Goal: Download file/media

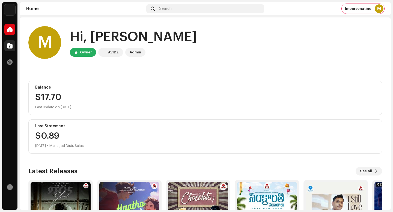
click at [13, 44] on div at bounding box center [9, 45] width 11 height 11
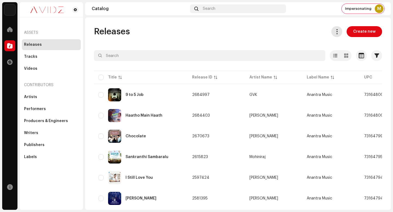
click at [335, 36] on button at bounding box center [336, 31] width 11 height 11
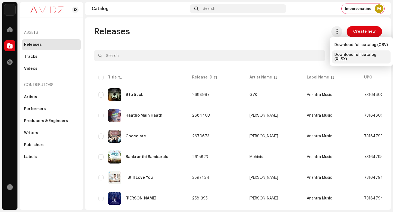
click at [360, 54] on span "Download full catalog (XLSX)" at bounding box center [361, 57] width 54 height 9
click at [250, 31] on div "Releases Create new" at bounding box center [238, 31] width 288 height 11
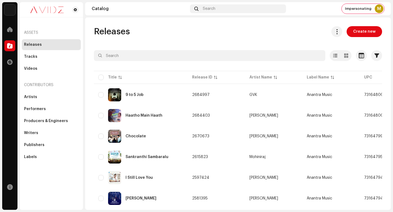
click at [240, 31] on div "Releases Create new" at bounding box center [238, 31] width 288 height 11
click at [230, 32] on div "Releases Create new" at bounding box center [238, 31] width 288 height 11
click at [364, 8] on span "Impersonating" at bounding box center [358, 9] width 26 height 4
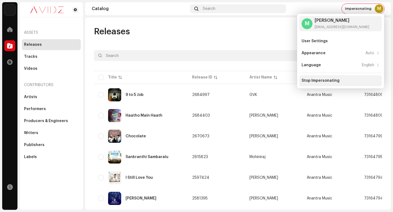
click at [339, 79] on div "Stop Impersonating" at bounding box center [341, 81] width 78 height 4
